Goal: Check status: Check status

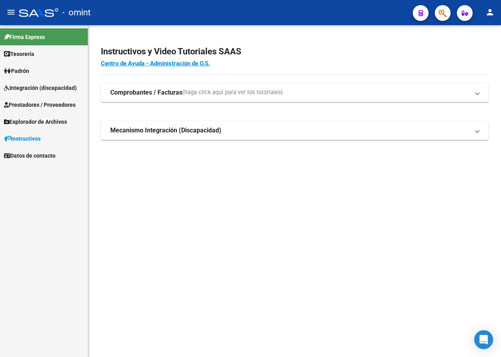
click at [48, 87] on span "Integración (discapacidad)" at bounding box center [40, 87] width 73 height 9
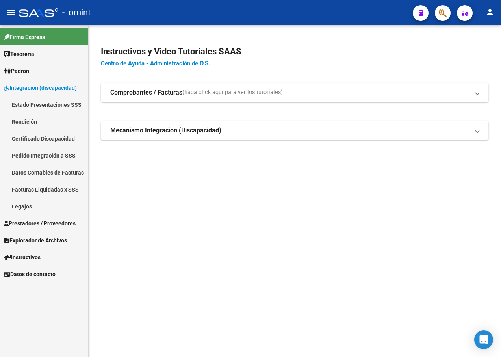
click at [20, 205] on link "Legajos" at bounding box center [44, 206] width 88 height 17
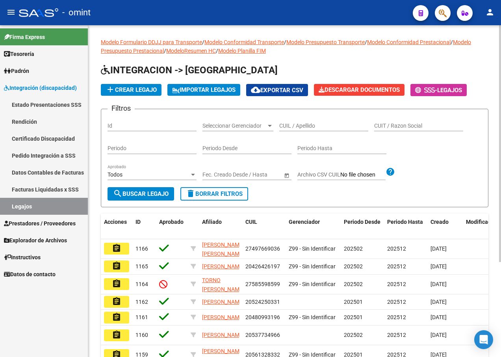
click at [148, 197] on span "search Buscar Legajo" at bounding box center [140, 193] width 55 height 7
click at [296, 129] on input "CUIL / Apellido" at bounding box center [323, 125] width 89 height 7
paste input "27-53508684-8"
type input "27-53508684-8"
click at [134, 193] on span "search Buscar Legajo" at bounding box center [140, 193] width 55 height 7
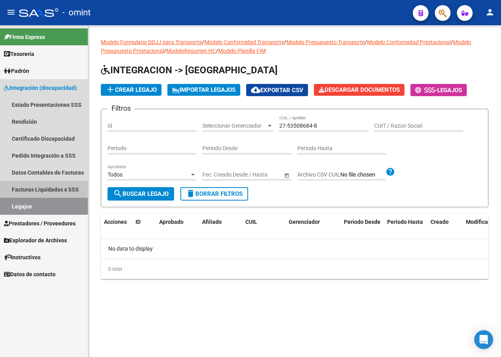
click at [42, 190] on link "Facturas Liquidadas x SSS" at bounding box center [44, 189] width 88 height 17
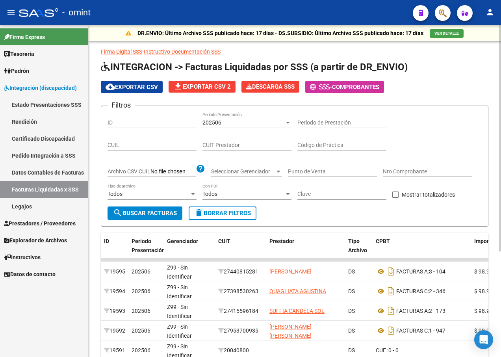
click at [150, 143] on input "CUIL" at bounding box center [151, 145] width 89 height 7
paste input "27-53508684-8"
type input "27-53508684-8"
click at [283, 121] on div "202506" at bounding box center [246, 122] width 89 height 7
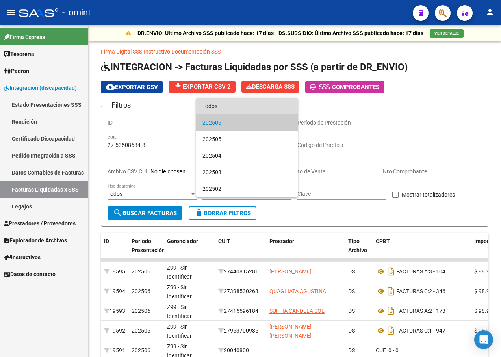
click at [263, 108] on span "Todos" at bounding box center [246, 106] width 89 height 17
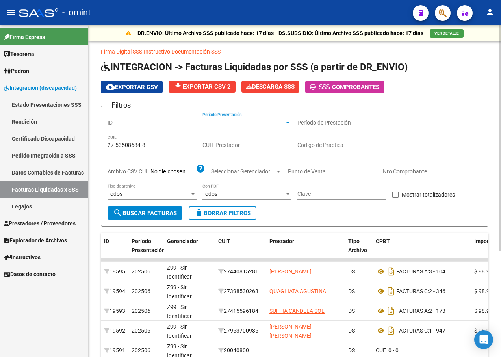
click at [137, 216] on span "search Buscar Facturas" at bounding box center [145, 212] width 64 height 7
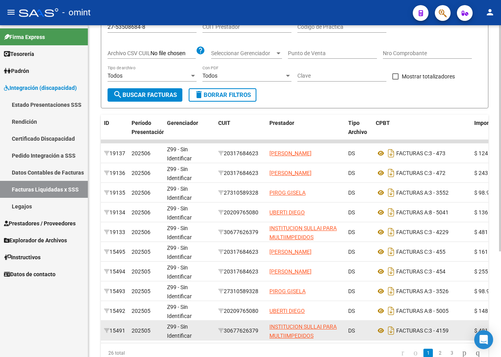
scroll to position [155, 0]
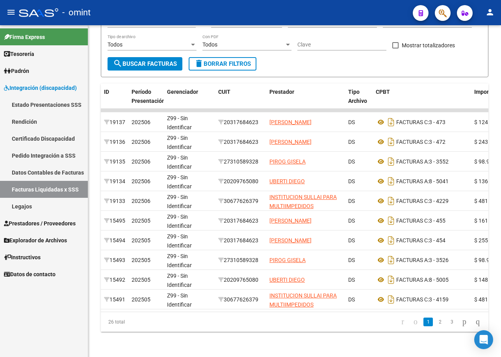
click at [26, 205] on link "Legajos" at bounding box center [44, 206] width 88 height 17
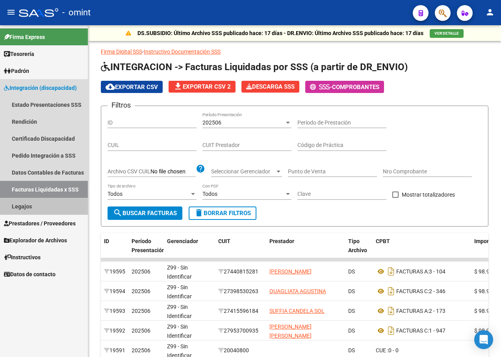
click at [33, 203] on link "Legajos" at bounding box center [44, 206] width 88 height 17
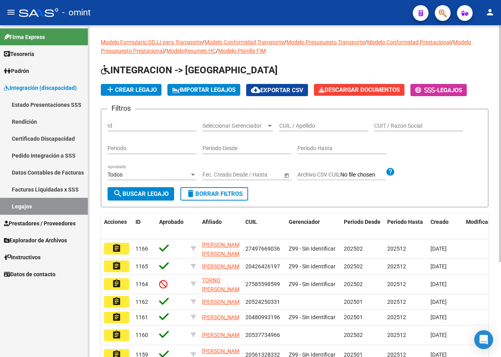
click at [313, 126] on input "CUIL / Apellido" at bounding box center [323, 125] width 89 height 7
paste input "27-53508684-8"
click at [143, 195] on span "search Buscar Legajo" at bounding box center [140, 193] width 55 height 7
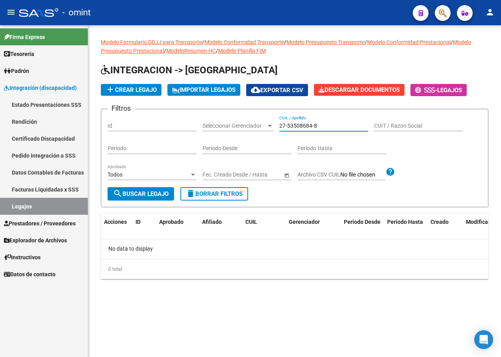
drag, startPoint x: 322, startPoint y: 128, endPoint x: 272, endPoint y: 126, distance: 50.0
click at [272, 126] on div "Filtros Id Seleccionar Gerenciador Seleccionar Gerenciador 27-53508684-8 CUIL /…" at bounding box center [294, 151] width 374 height 72
click at [287, 126] on input "27-53508684-8" at bounding box center [323, 125] width 89 height 7
click at [312, 125] on input "2753508684-8" at bounding box center [323, 125] width 89 height 7
type input "27535086848"
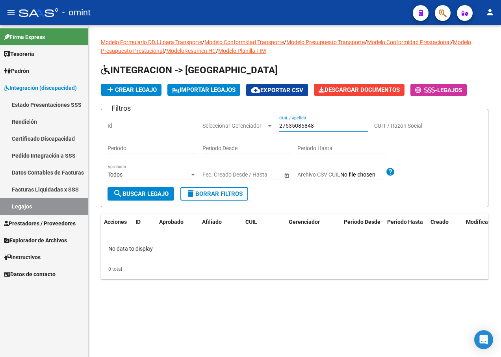
click at [155, 195] on span "search Buscar Legajo" at bounding box center [140, 193] width 55 height 7
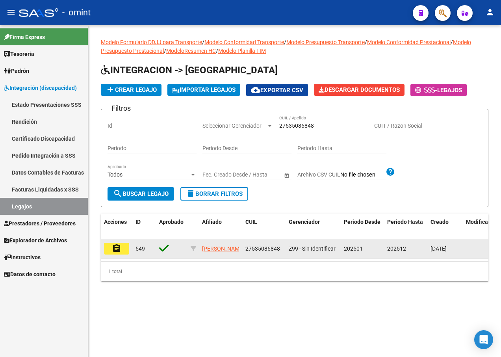
click at [109, 252] on button "assignment" at bounding box center [116, 248] width 25 height 12
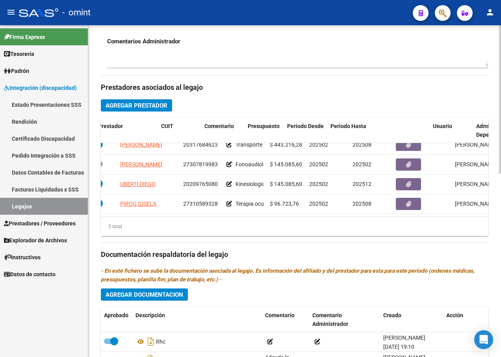
scroll to position [29, 0]
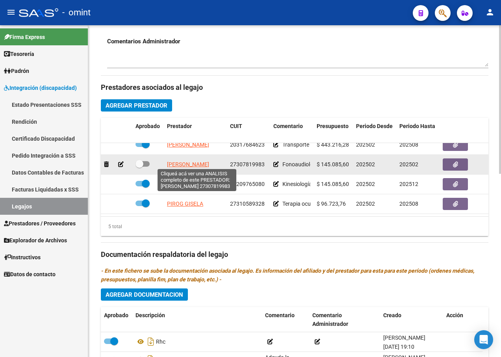
click at [203, 161] on span "LORENZATTI CAROLINA" at bounding box center [188, 164] width 42 height 6
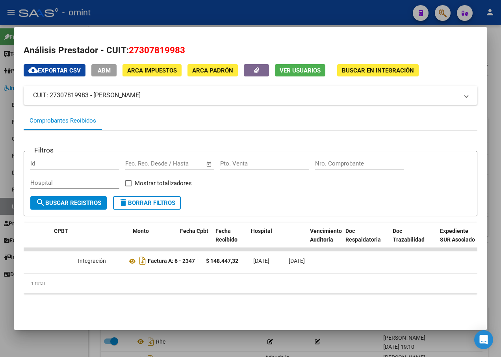
scroll to position [0, 0]
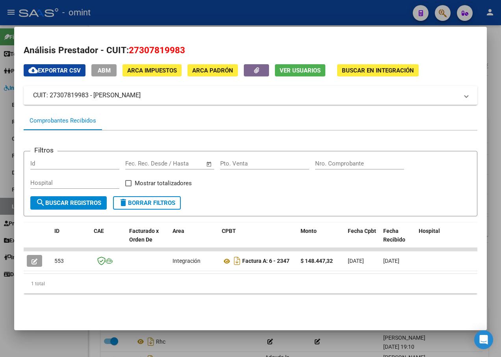
click at [151, 13] on div at bounding box center [250, 178] width 501 height 357
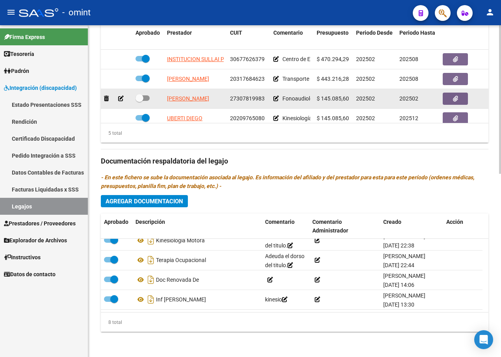
scroll to position [251, 0]
